Goal: Transaction & Acquisition: Purchase product/service

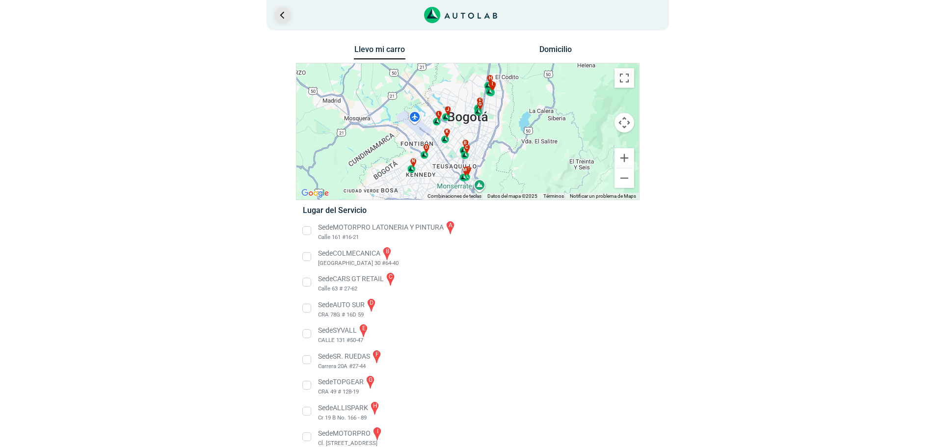
click at [282, 13] on link "Ir al paso anterior" at bounding box center [282, 15] width 16 height 16
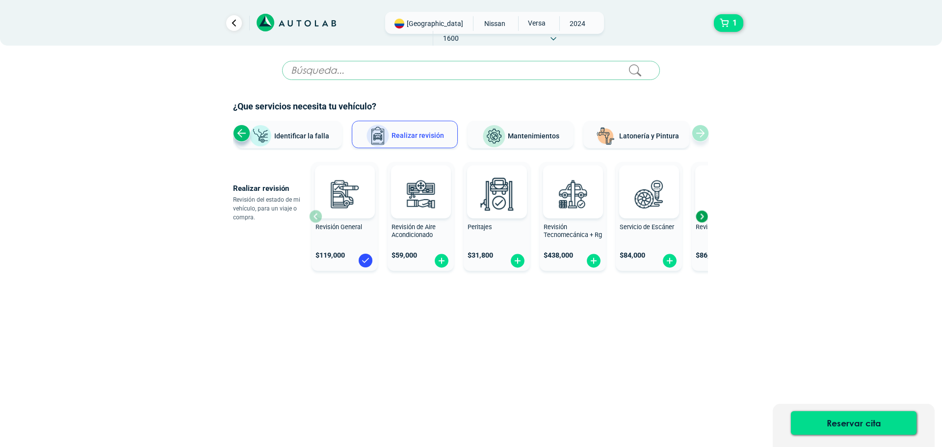
click at [508, 138] on button "Mantenimientos" at bounding box center [521, 134] width 106 height 27
click at [366, 262] on img at bounding box center [366, 261] width 16 height 16
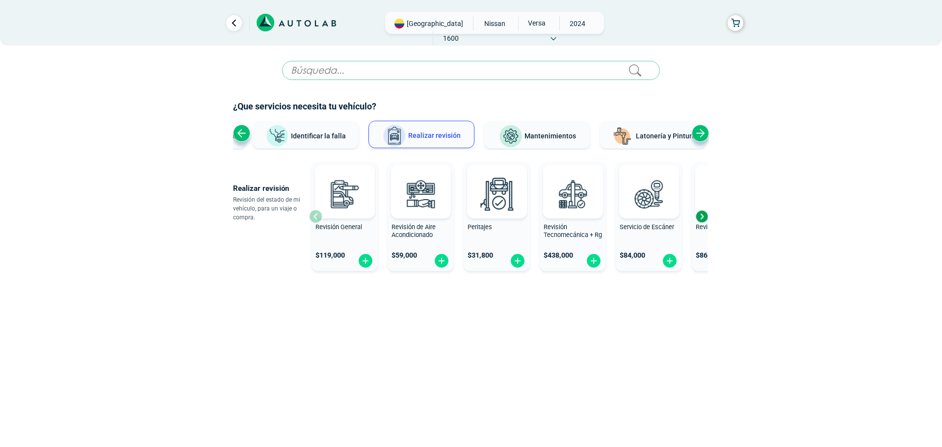
click at [531, 138] on span "Mantenimientos" at bounding box center [551, 136] width 52 height 8
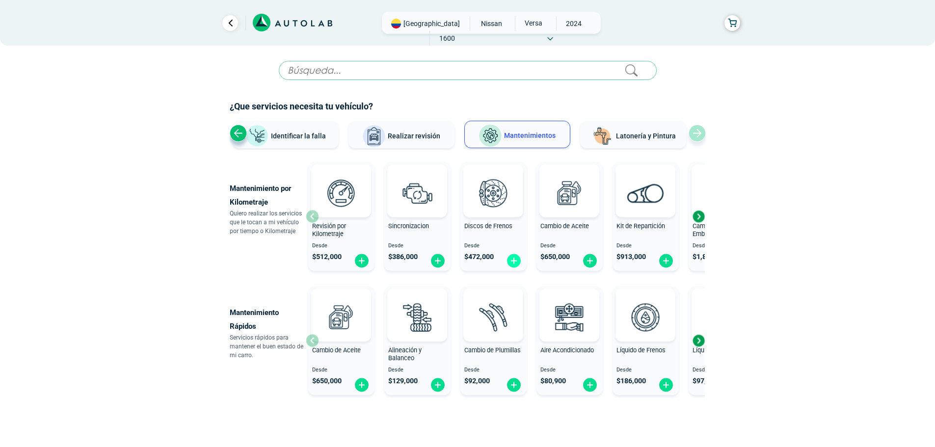
click at [512, 262] on img at bounding box center [514, 260] width 16 height 15
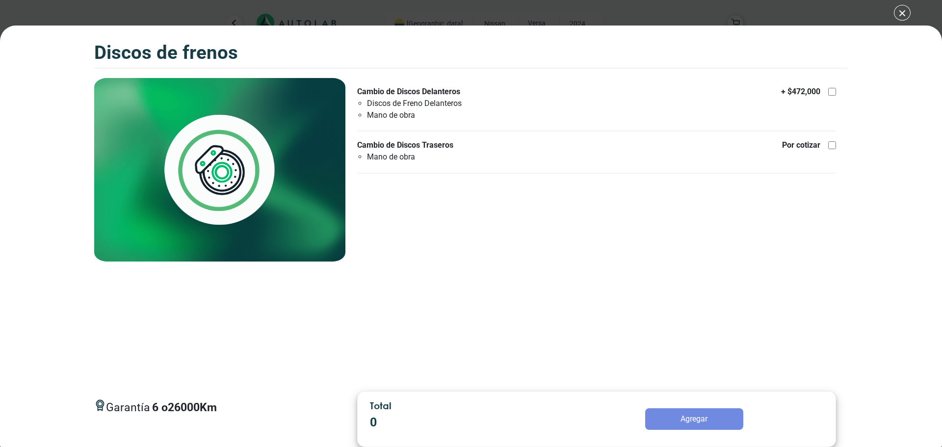
click at [902, 9] on div "Discos de Frenos Discos de Frenos Garantía 6 26000 Km" at bounding box center [471, 223] width 942 height 447
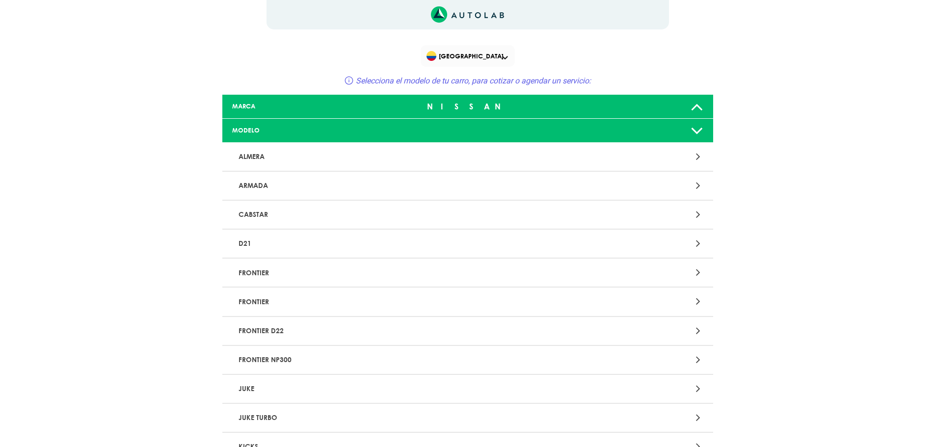
scroll to position [1315, 0]
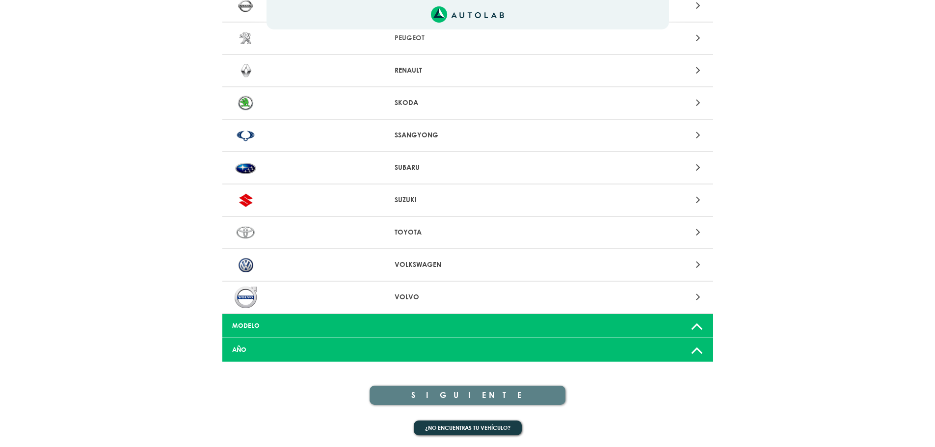
scroll to position [874, 0]
